Goal: Task Accomplishment & Management: Complete application form

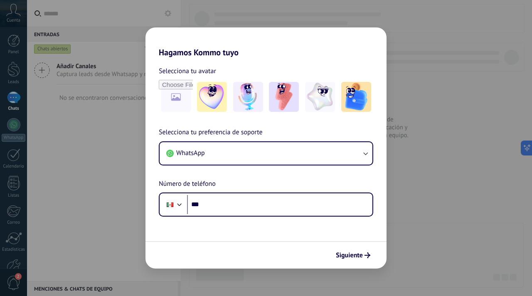
click at [92, 26] on div "Hagamos Kommo tuyo Selecciona tu avatar Selecciona tu preferencia de soporte Wh…" at bounding box center [266, 148] width 532 height 296
click at [24, 12] on div "Hagamos Kommo tuyo Selecciona tu avatar Selecciona tu preferencia de soporte Wh…" at bounding box center [266, 148] width 532 height 296
click at [365, 252] on button "Siguiente" at bounding box center [353, 255] width 42 height 14
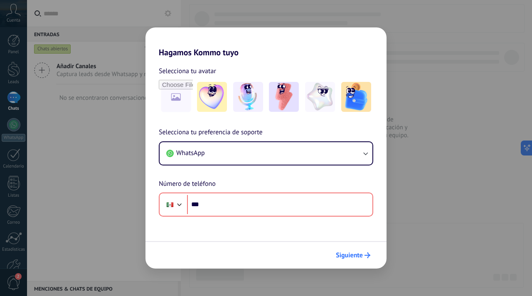
click at [359, 253] on span "Siguiente" at bounding box center [349, 255] width 27 height 6
click at [359, 254] on span "Siguiente" at bounding box center [349, 255] width 27 height 6
click at [423, 203] on div "Hagamos Kommo tuyo Selecciona tu avatar Selecciona tu preferencia de soporte Wh…" at bounding box center [266, 148] width 532 height 296
